Goal: Task Accomplishment & Management: Manage account settings

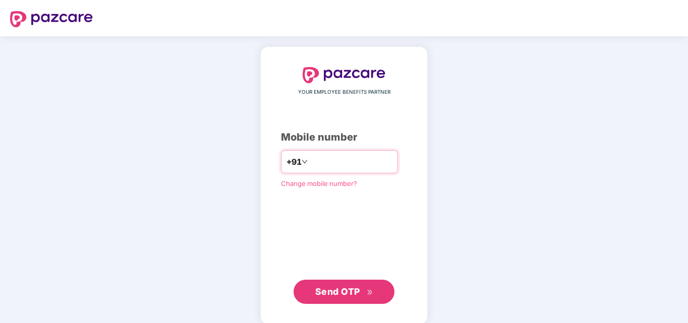
type input "**********"
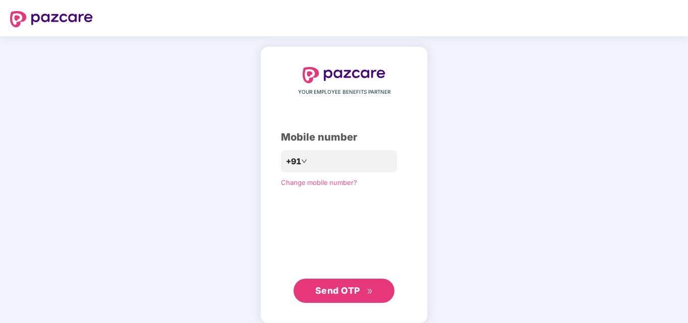
click at [333, 288] on span "Send OTP" at bounding box center [337, 290] width 45 height 11
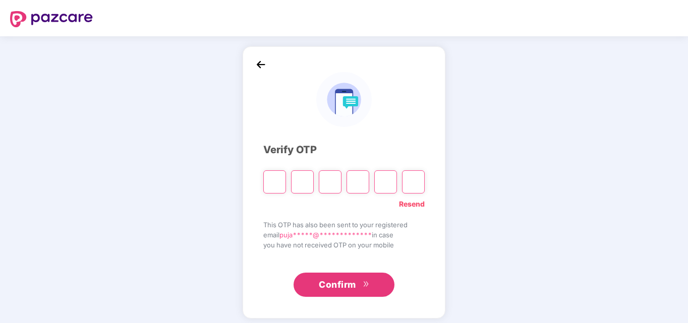
type input "*"
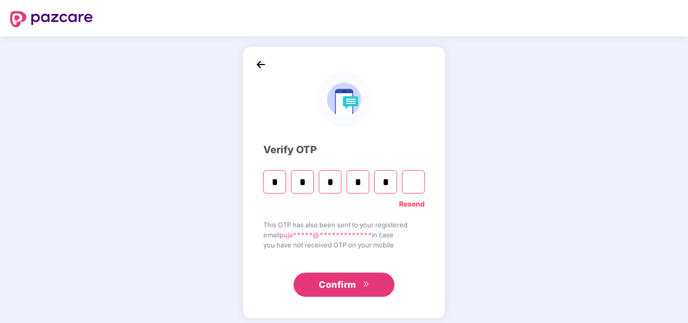
type input "*"
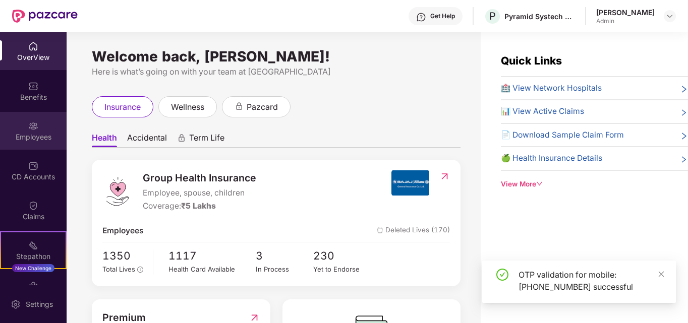
click at [34, 141] on div "Employees" at bounding box center [33, 137] width 67 height 10
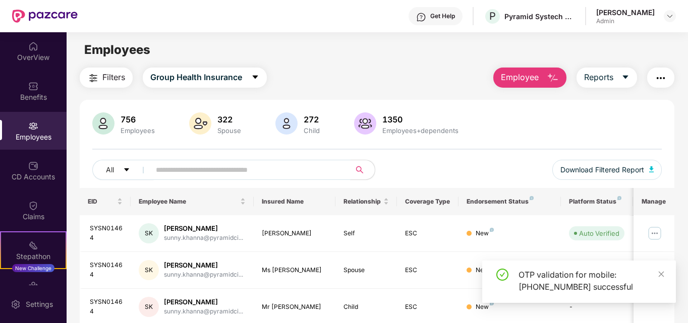
click at [199, 170] on input "text" at bounding box center [246, 169] width 181 height 15
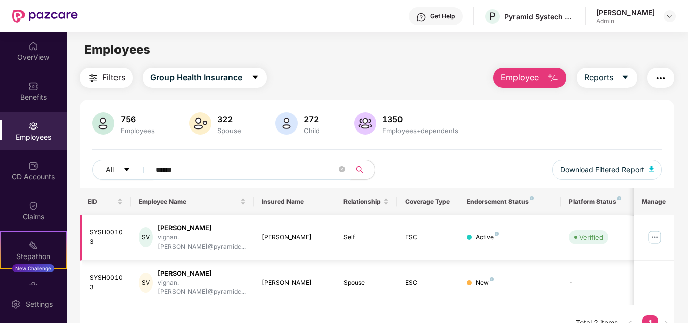
type input "******"
click at [654, 231] on img at bounding box center [654, 237] width 16 height 16
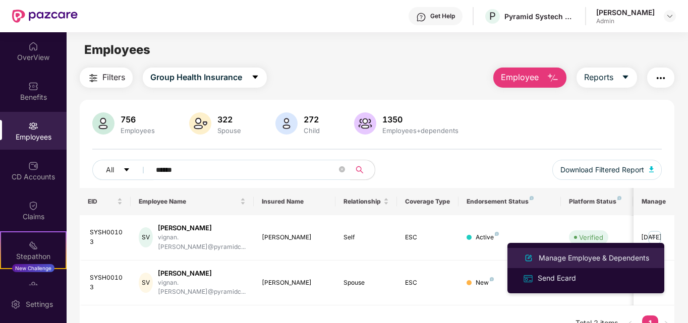
click at [594, 253] on div "Manage Employee & Dependents" at bounding box center [593, 258] width 114 height 11
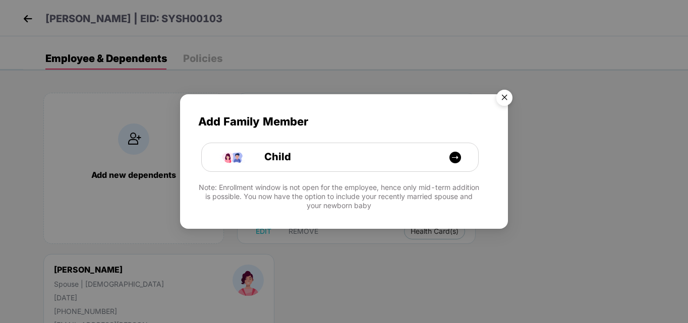
click at [506, 96] on img "Close" at bounding box center [504, 99] width 28 height 28
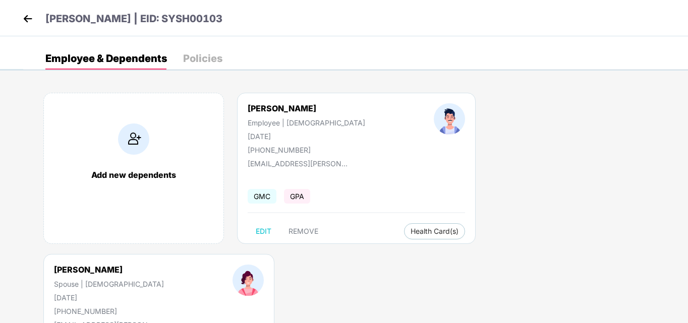
click at [27, 17] on img at bounding box center [27, 18] width 15 height 15
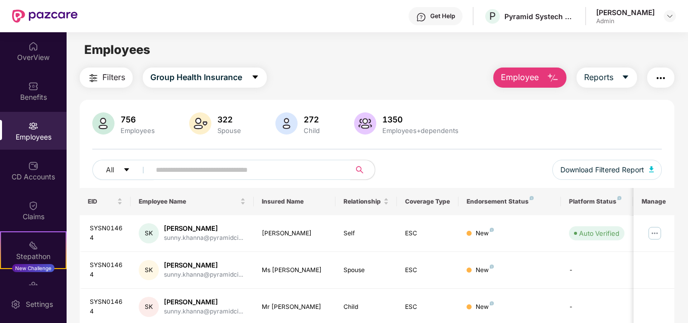
click at [287, 166] on input "text" at bounding box center [246, 169] width 181 height 15
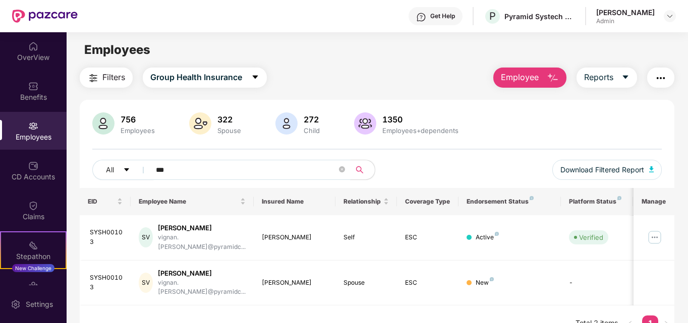
type input "***"
click at [656, 231] on img at bounding box center [654, 237] width 16 height 16
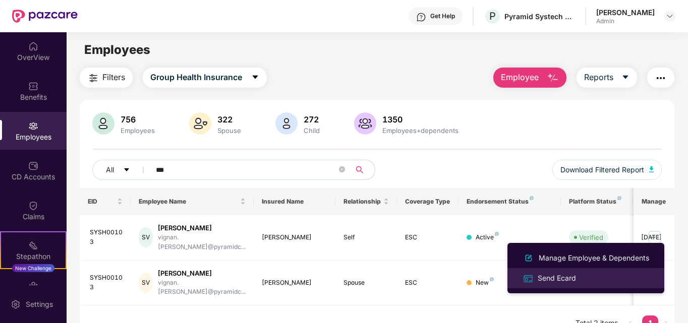
click at [577, 274] on div "Send Ecard" at bounding box center [556, 278] width 42 height 11
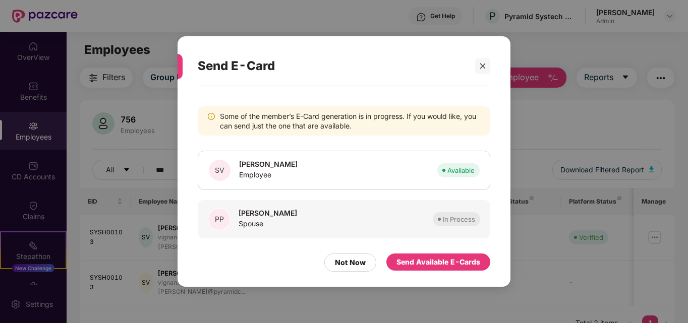
click at [434, 219] on span "In Process" at bounding box center [455, 219] width 47 height 14
click at [417, 269] on div "Send Available E-Cards" at bounding box center [438, 262] width 104 height 17
